Goal: Find specific page/section: Find specific page/section

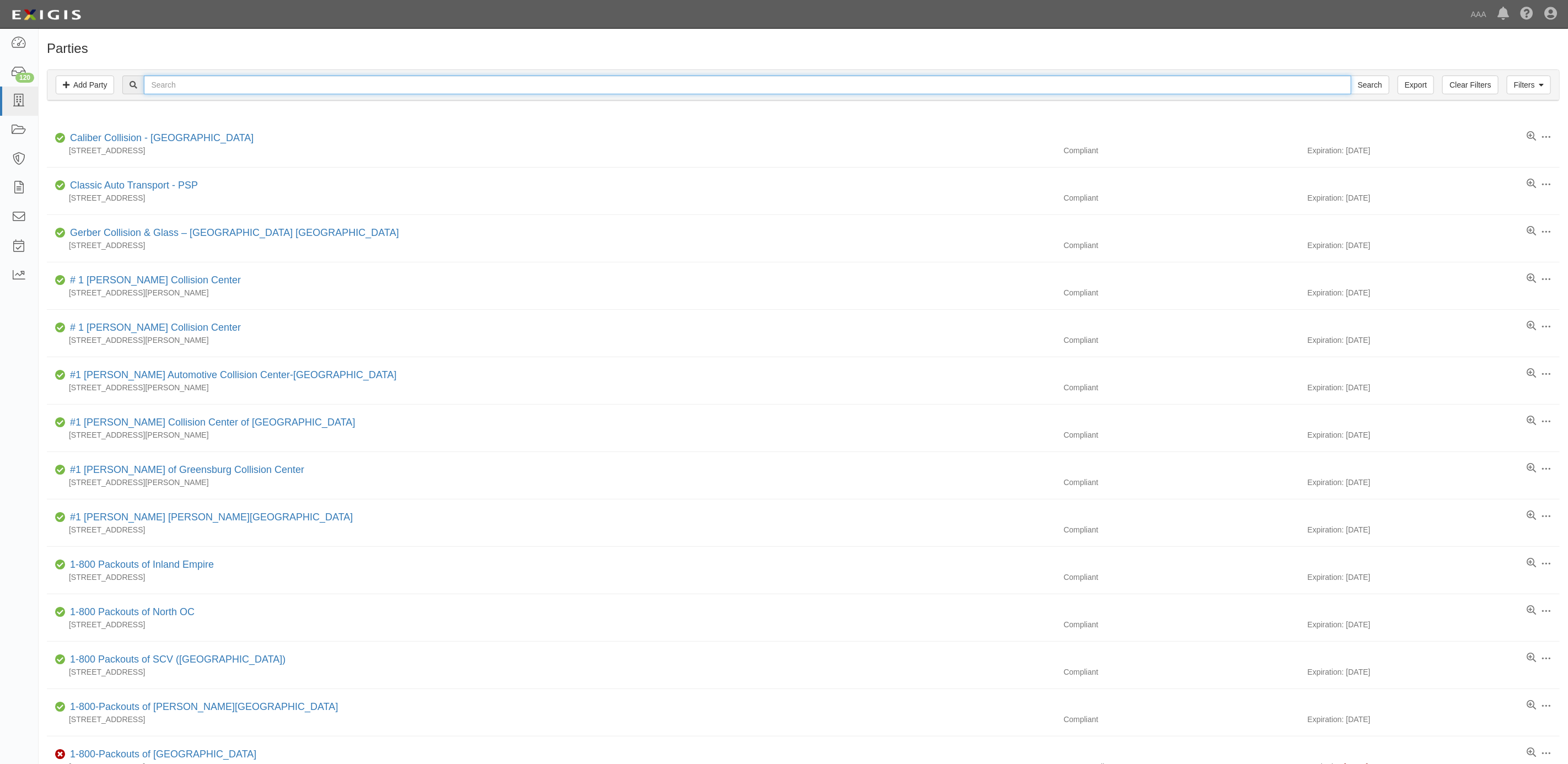
click at [266, 78] on input "text" at bounding box center [747, 85] width 1207 height 19
paste input "Mastertec"
type input "Mastertech"
click at [1351, 76] on input "Search" at bounding box center [1370, 85] width 39 height 19
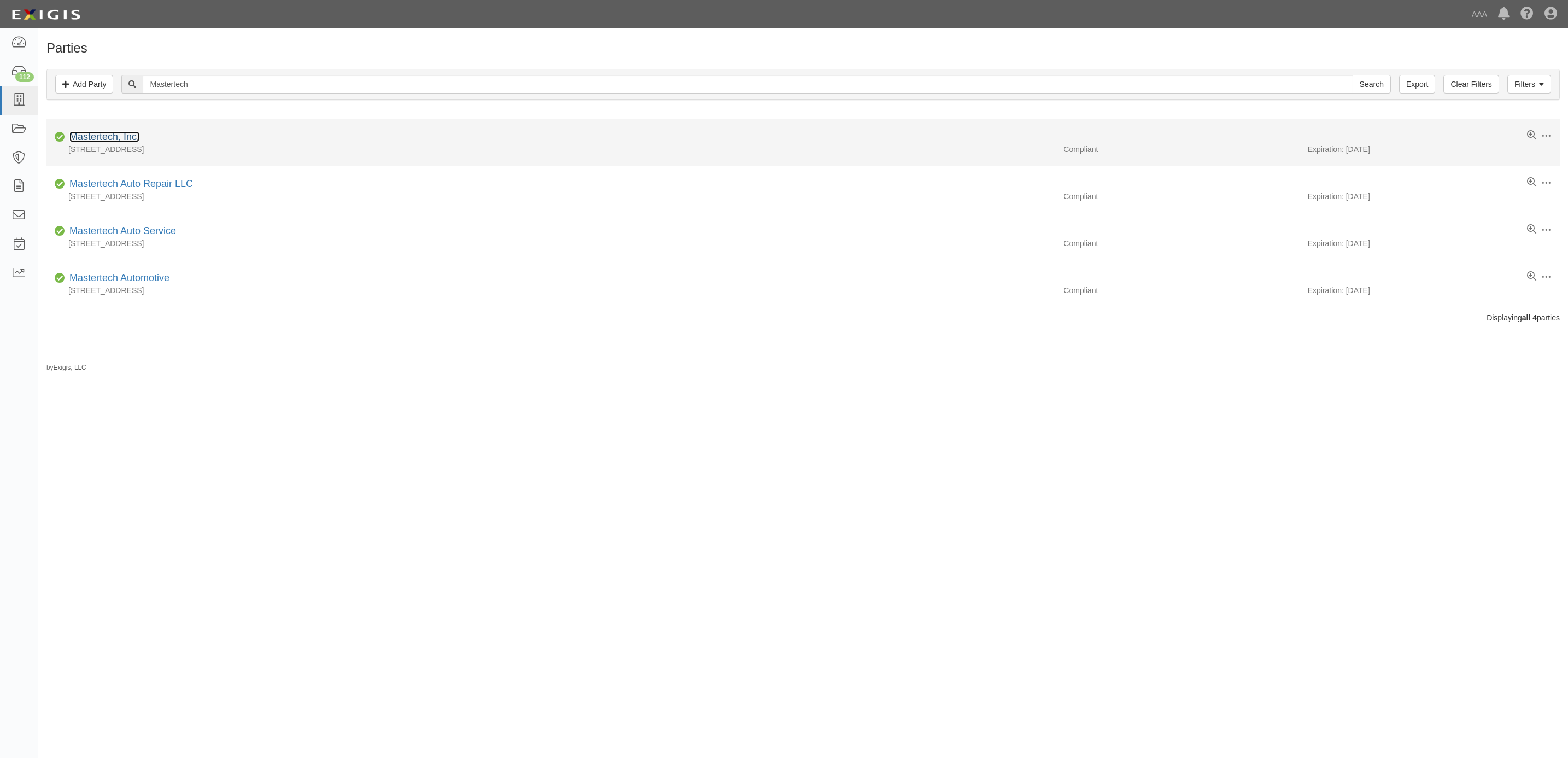
click at [92, 136] on link "Mastertech, Inc." at bounding box center [104, 136] width 70 height 11
